Goal: Information Seeking & Learning: Check status

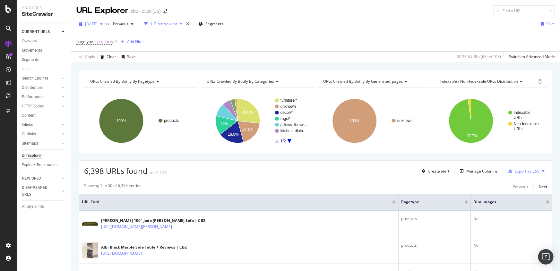
click at [103, 24] on icon "button" at bounding box center [101, 24] width 3 height 4
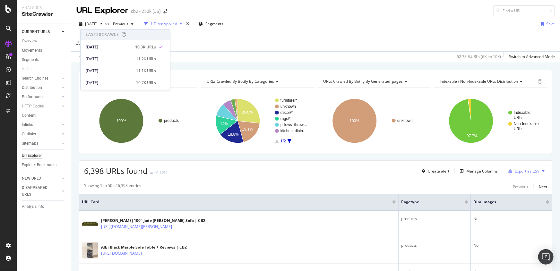
click at [266, 11] on div "URL Explorer cb2 - 250k (JS)" at bounding box center [315, 8] width 489 height 16
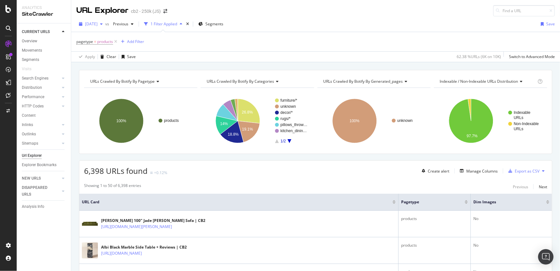
click at [98, 23] on span "[DATE]" at bounding box center [91, 23] width 13 height 5
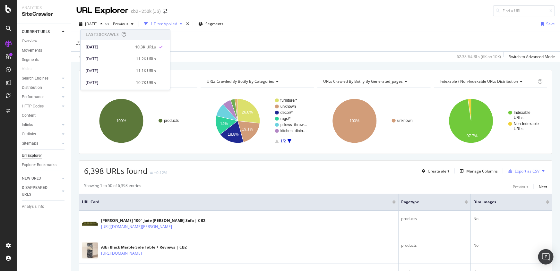
click at [109, 35] on div "Last 20 Crawls" at bounding box center [102, 34] width 33 height 5
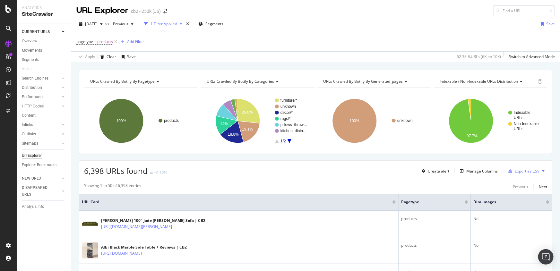
click at [280, 13] on div "URL Explorer cb2 - 250k (JS)" at bounding box center [315, 8] width 489 height 16
click at [106, 42] on span "products" at bounding box center [105, 41] width 16 height 9
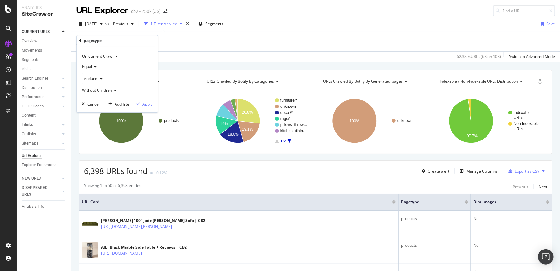
click at [282, 18] on div "[DATE] vs Previous 1 Filter Applied Segments Save pagetype = products Add Filte…" at bounding box center [315, 39] width 489 height 46
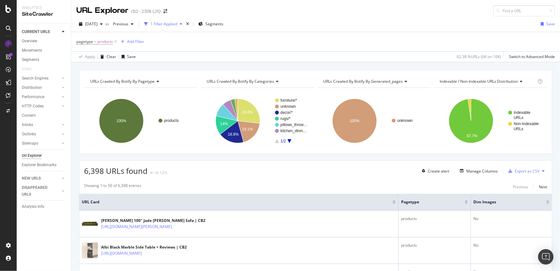
click at [185, 26] on div "1 Filter Applied" at bounding box center [163, 24] width 43 height 10
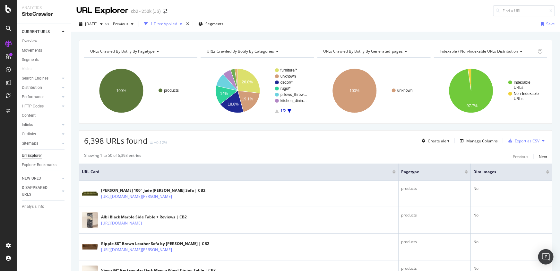
click at [185, 23] on div "button" at bounding box center [181, 24] width 8 height 4
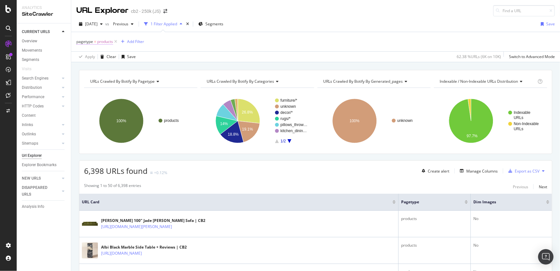
click at [107, 42] on span "products" at bounding box center [105, 41] width 16 height 9
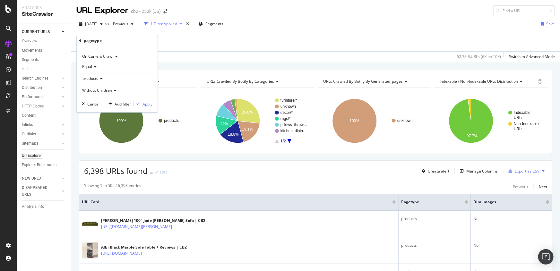
click at [81, 41] on icon at bounding box center [80, 41] width 2 height 4
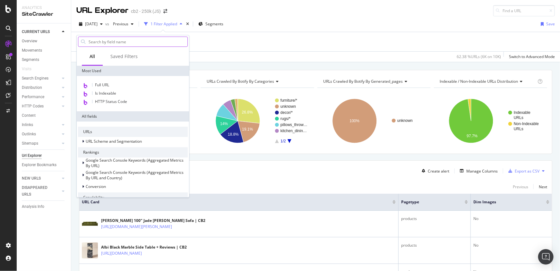
click at [109, 43] on input "text" at bounding box center [137, 42] width 99 height 10
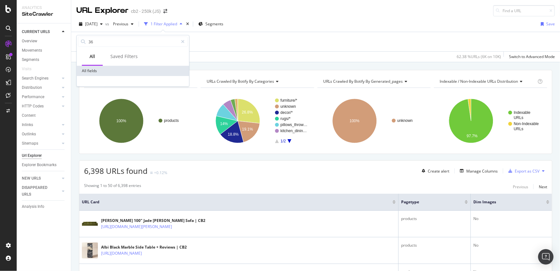
type input "3"
click at [266, 19] on div "[DATE] vs Previous 1 Filter Applied Segments Save" at bounding box center [315, 25] width 489 height 13
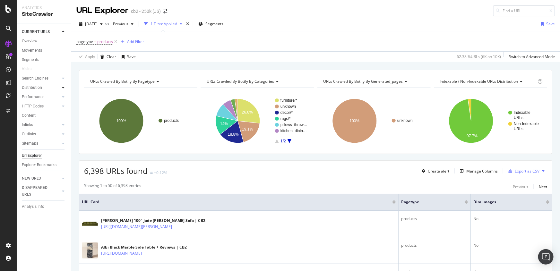
click at [66, 87] on div at bounding box center [63, 87] width 6 height 6
click at [34, 97] on div "Top Charts" at bounding box center [34, 97] width 19 height 7
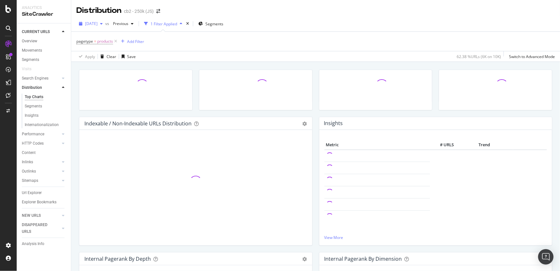
click at [105, 23] on div "button" at bounding box center [102, 24] width 8 height 4
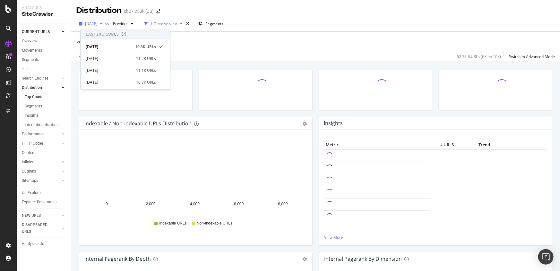
click at [105, 23] on div "button" at bounding box center [102, 24] width 8 height 4
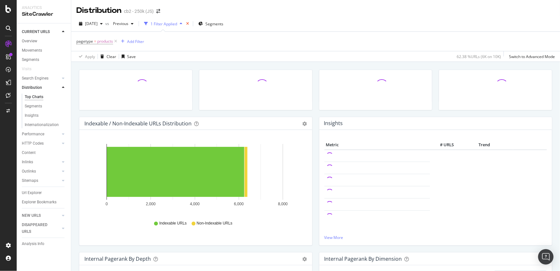
click at [190, 22] on div "times" at bounding box center [187, 24] width 5 height 6
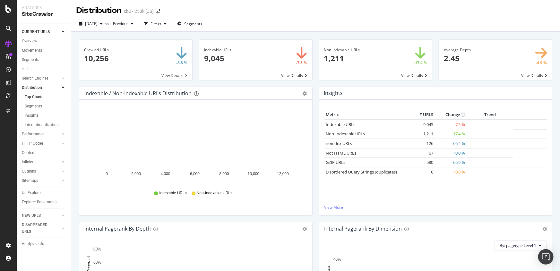
click at [110, 26] on span "vs" at bounding box center [107, 23] width 5 height 5
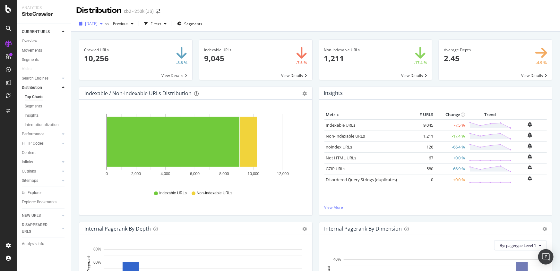
click at [103, 22] on icon "button" at bounding box center [101, 24] width 3 height 4
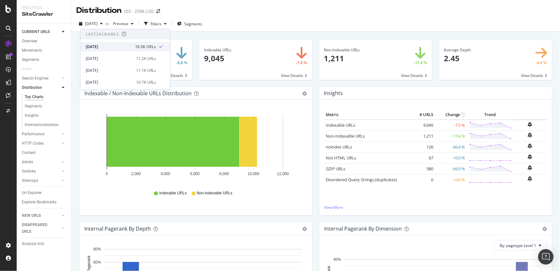
click at [100, 46] on div "[DATE]" at bounding box center [109, 47] width 46 height 6
click at [241, 14] on div "Distribution cb2 - 250k (JS)" at bounding box center [315, 8] width 489 height 16
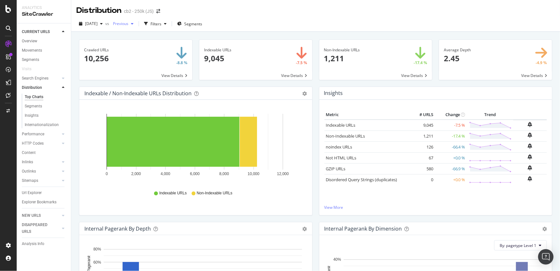
click at [132, 27] on div "Previous" at bounding box center [123, 24] width 26 height 10
click at [261, 20] on div "[DATE] vs Previous Filters Segments" at bounding box center [315, 25] width 489 height 13
